Goal: Go to known website: Access a specific website the user already knows

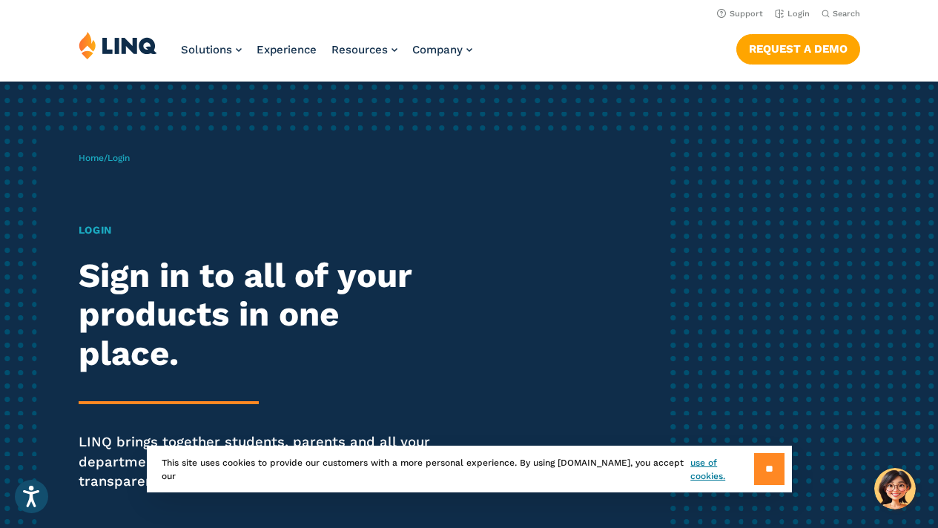
click at [762, 470] on input "**" at bounding box center [769, 469] width 30 height 32
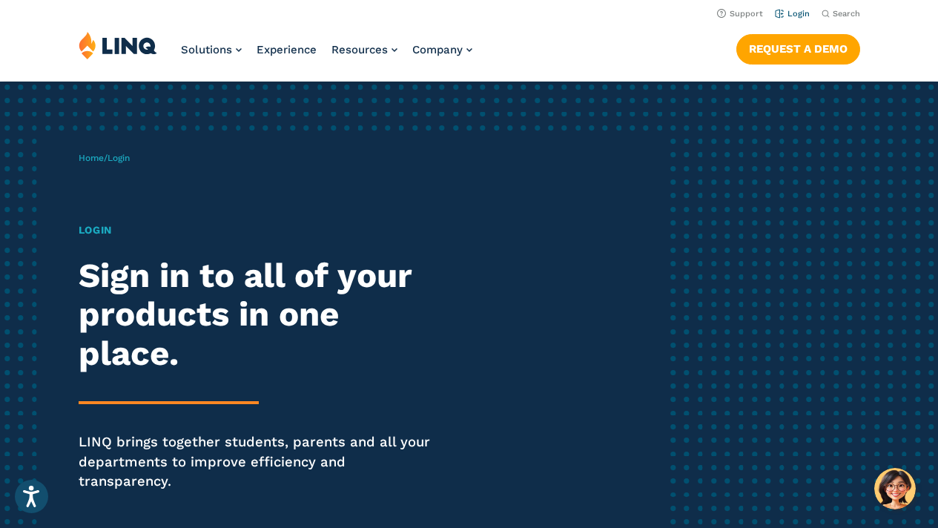
click at [794, 10] on link "Login" at bounding box center [792, 14] width 35 height 10
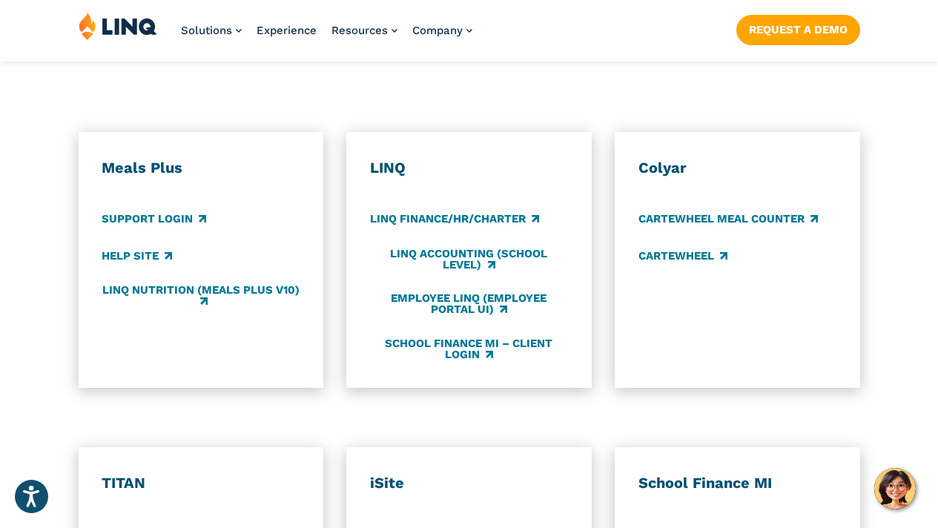
scroll to position [796, 0]
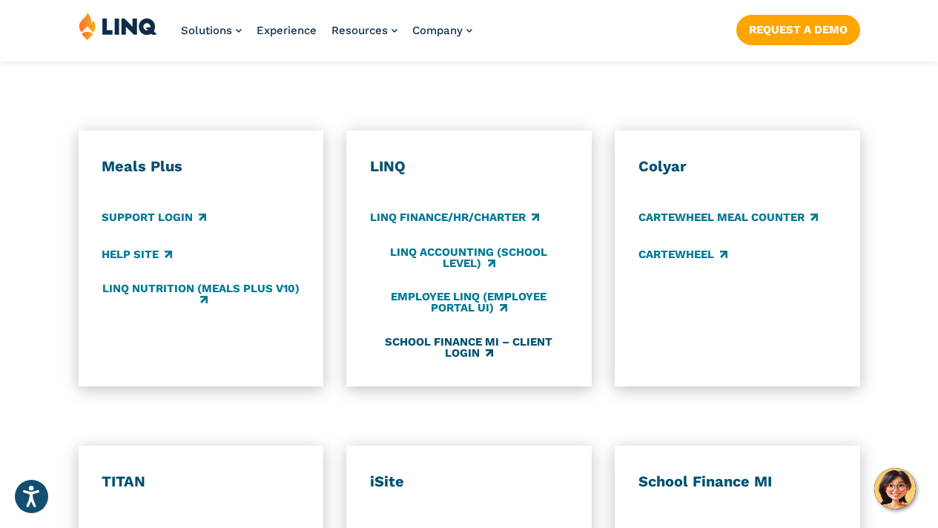
click at [468, 336] on link "School Finance MI – Client Login" at bounding box center [469, 347] width 198 height 24
